Goal: Information Seeking & Learning: Understand process/instructions

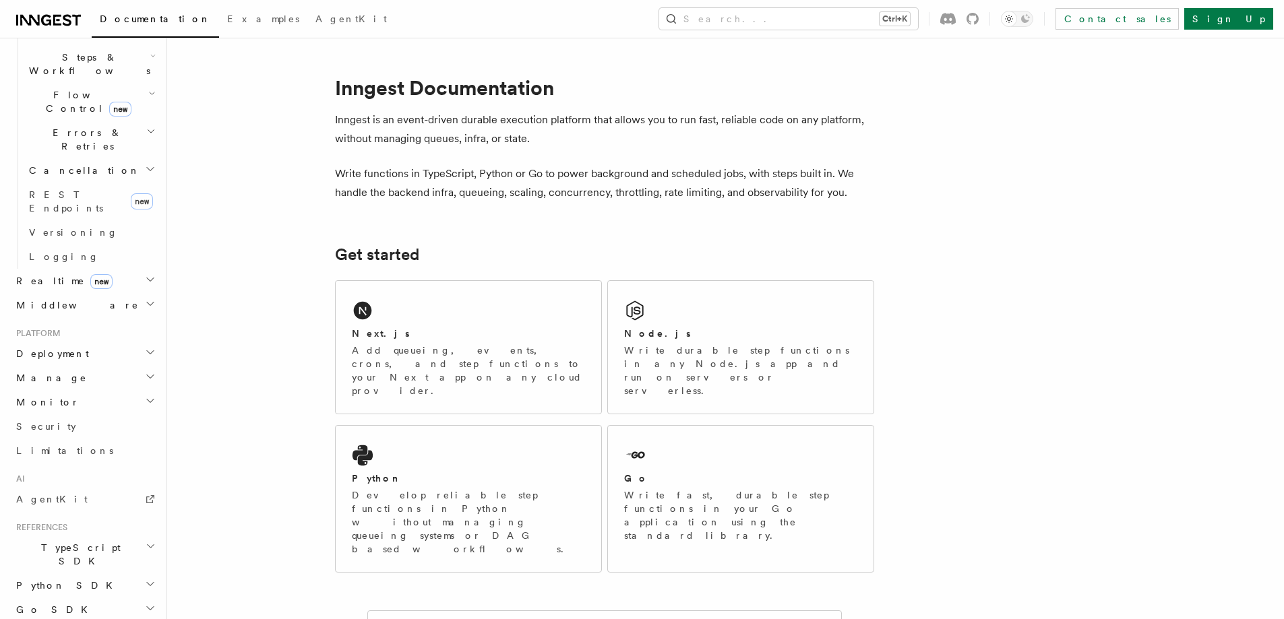
scroll to position [486, 0]
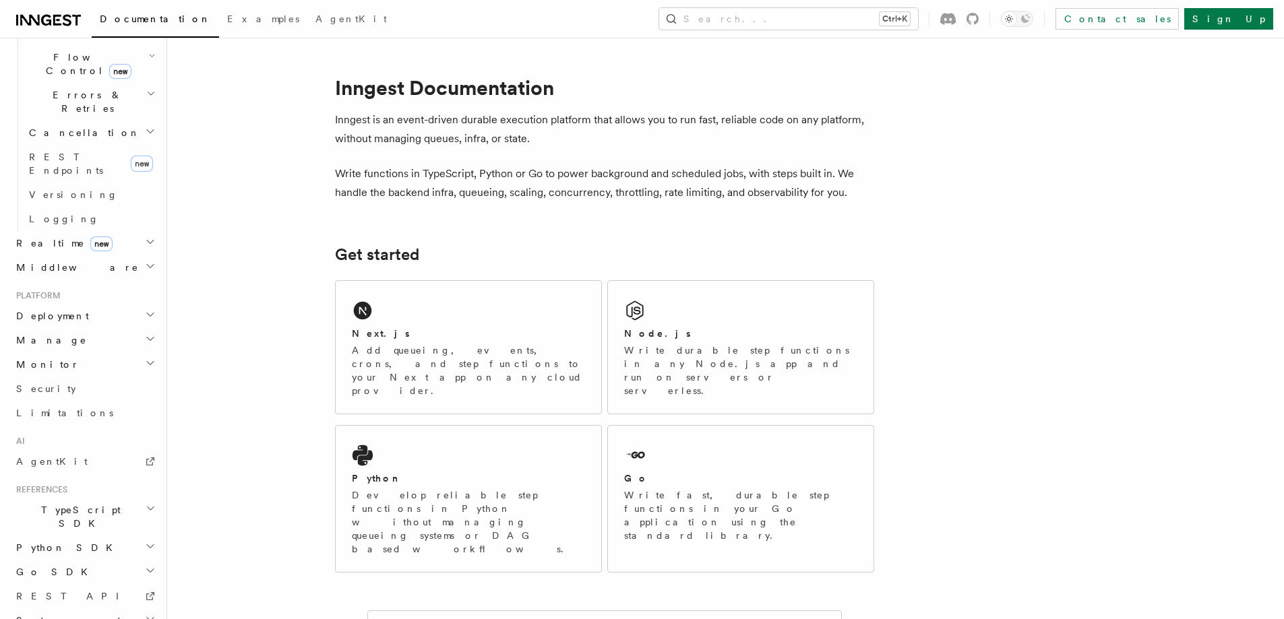
click at [145, 614] on icon "button" at bounding box center [150, 619] width 11 height 11
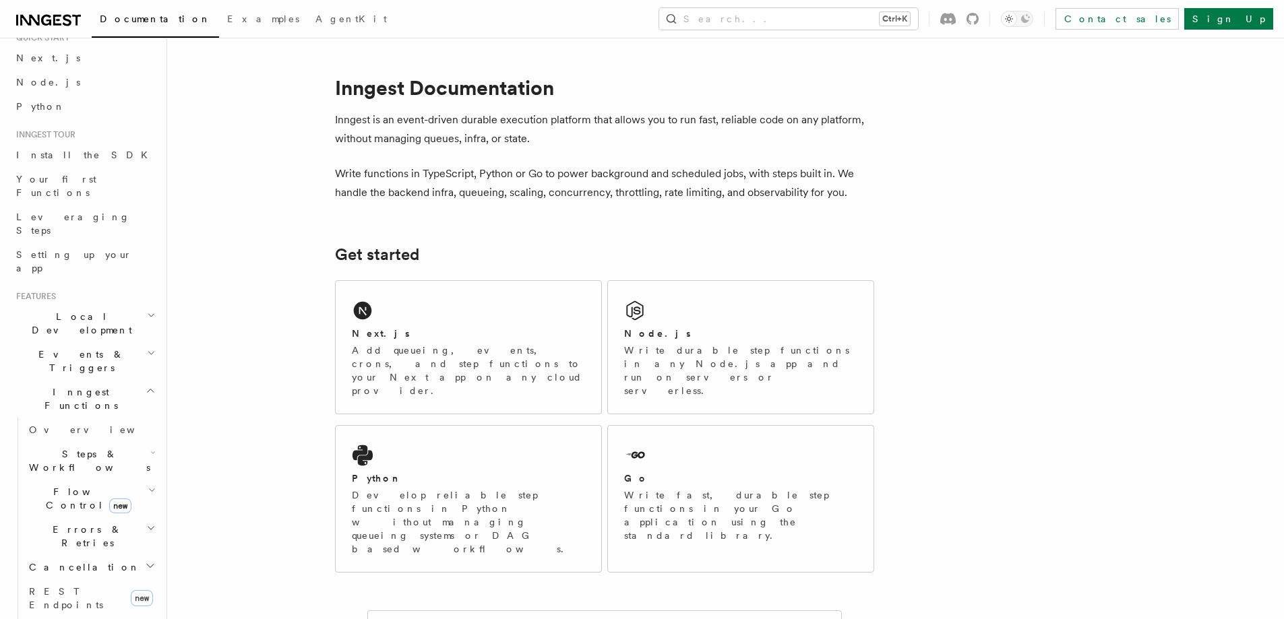
scroll to position [49, 0]
click at [47, 344] on h2 "Events & Triggers" at bounding box center [85, 363] width 148 height 38
click at [49, 307] on h2 "Local Development" at bounding box center [85, 326] width 148 height 38
click at [49, 351] on span "Overview" at bounding box center [98, 356] width 139 height 11
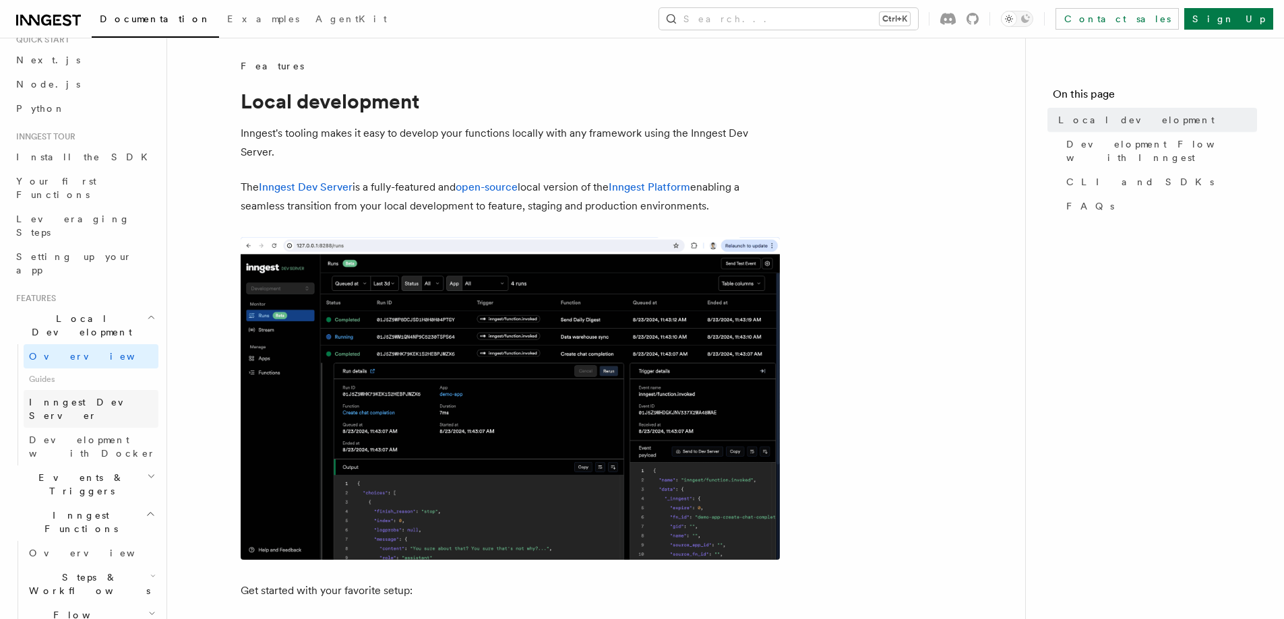
click at [55, 397] on span "Inngest Dev Server" at bounding box center [86, 409] width 115 height 24
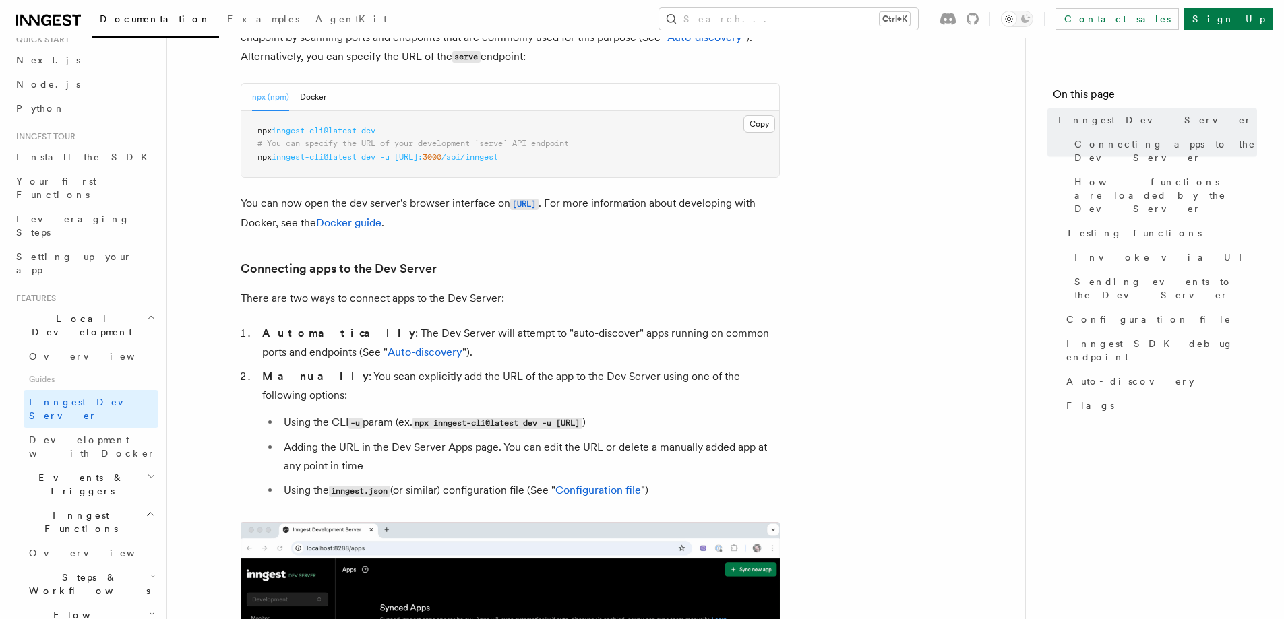
scroll to position [404, 0]
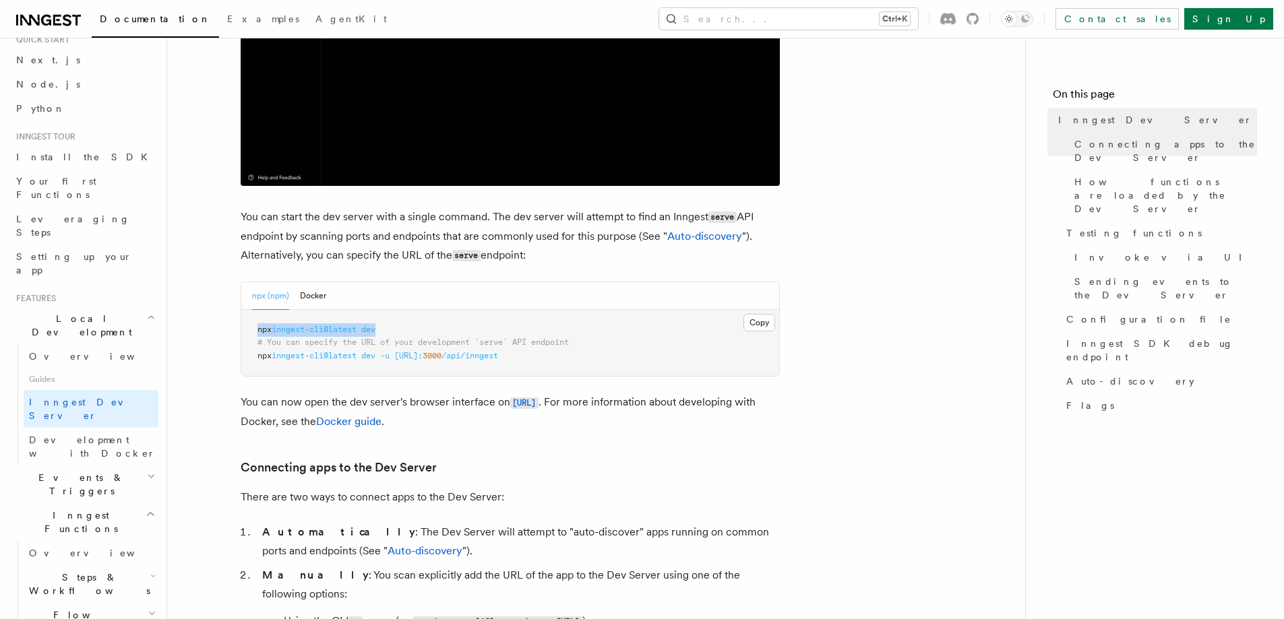
drag, startPoint x: 405, startPoint y: 332, endPoint x: 251, endPoint y: 325, distance: 154.5
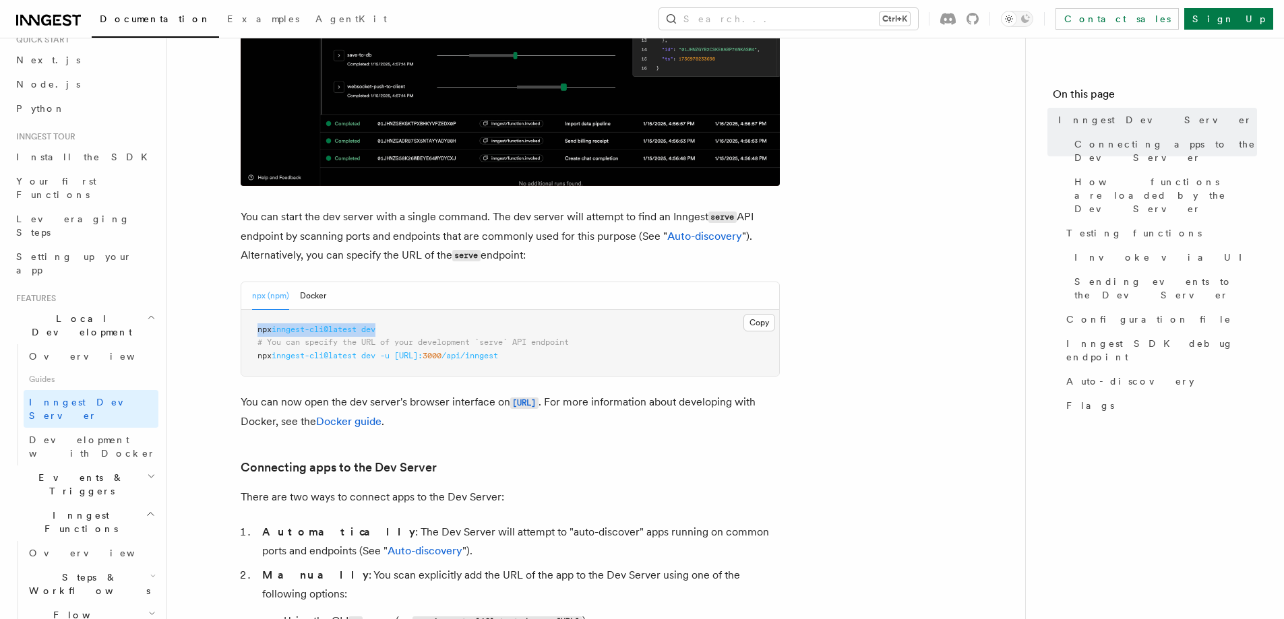
click at [251, 325] on pre "npx inngest-cli@latest dev # You can specify the URL of your development `serve…" at bounding box center [510, 343] width 538 height 67
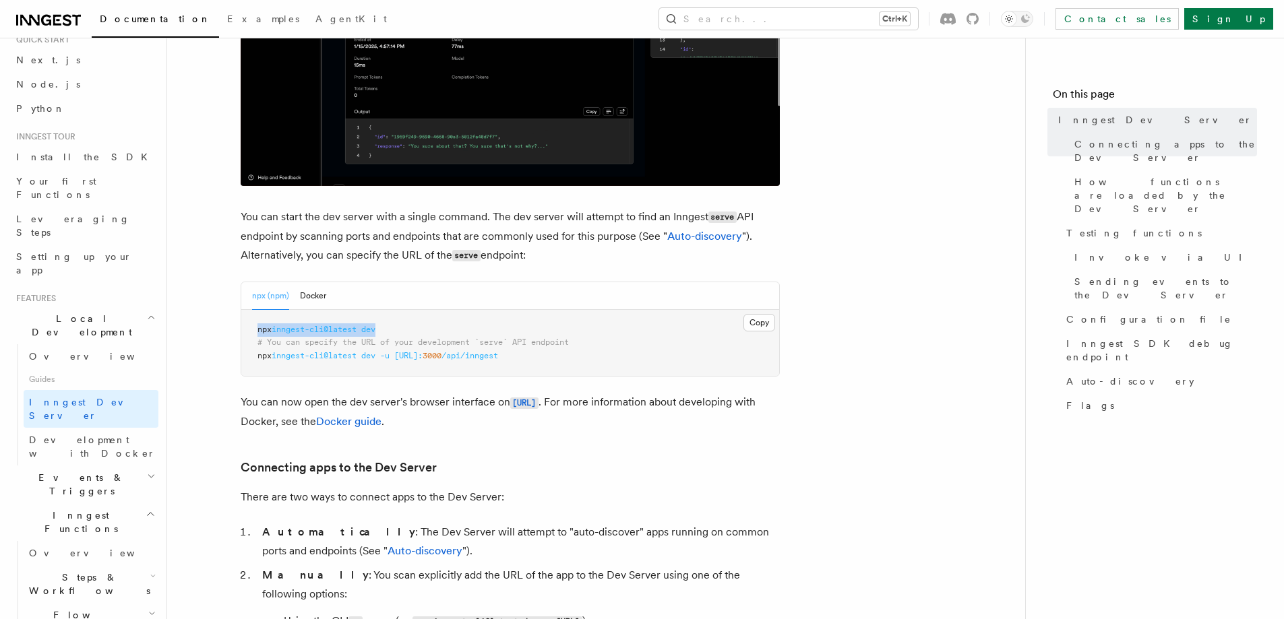
copy span "npx inngest-cli@latest dev"
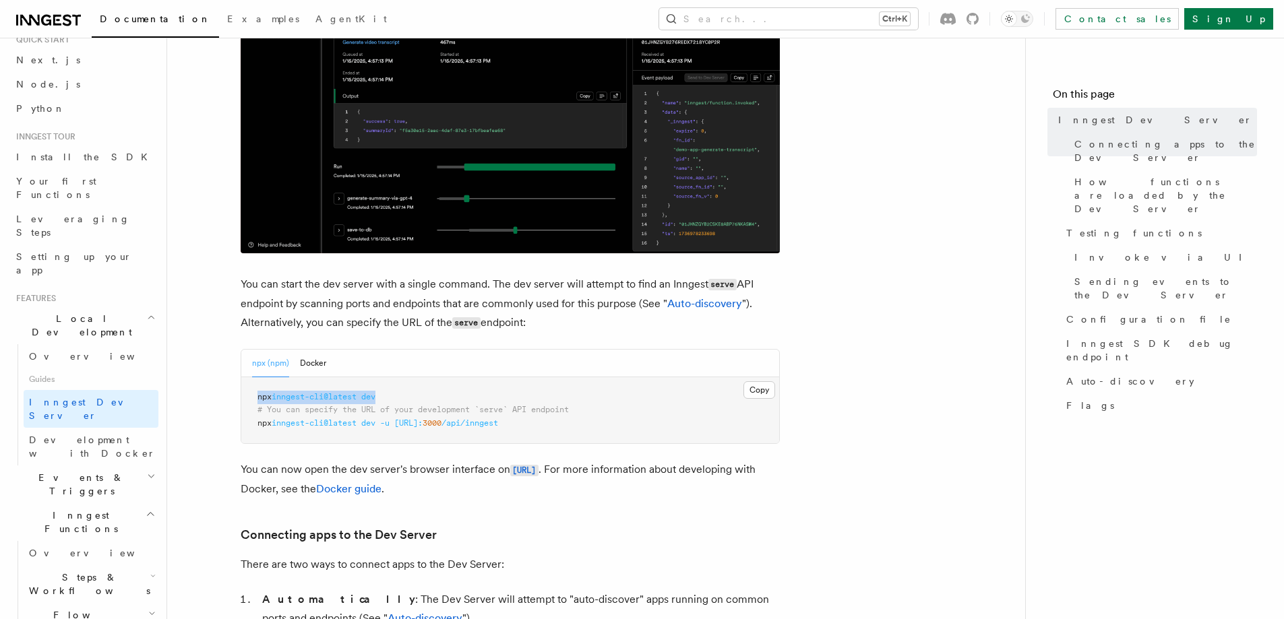
scroll to position [606, 0]
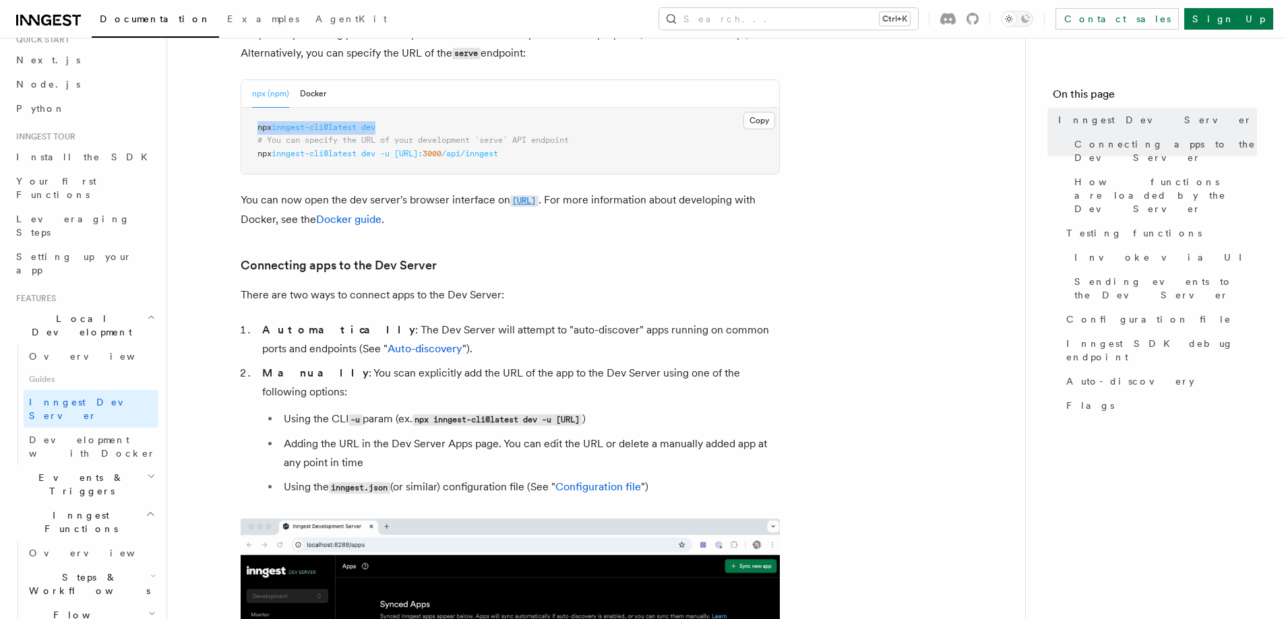
click at [524, 201] on code "http://localhost:8288" at bounding box center [524, 200] width 28 height 11
